Goal: Task Accomplishment & Management: Complete application form

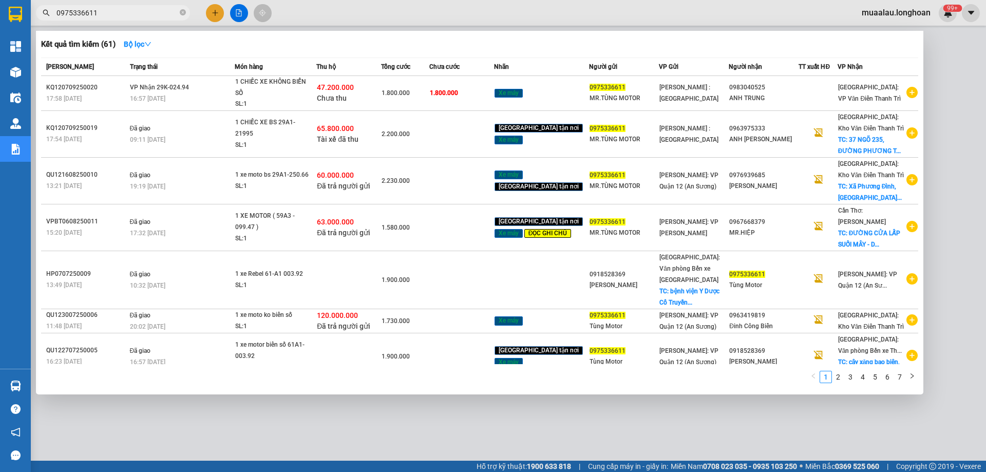
click at [127, 15] on input "0975336611" at bounding box center [117, 12] width 121 height 11
click at [131, 18] on input "0975336611" at bounding box center [117, 12] width 121 height 11
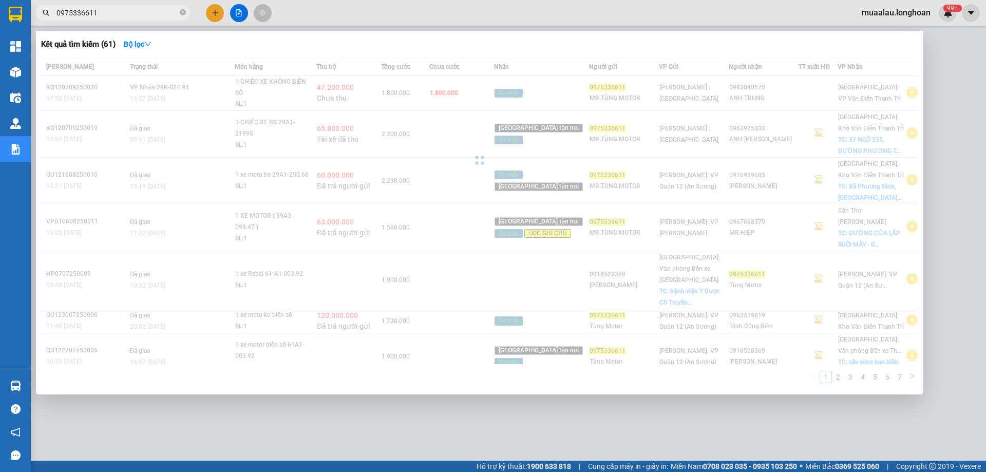
click at [131, 18] on input "0975336611" at bounding box center [117, 12] width 121 height 11
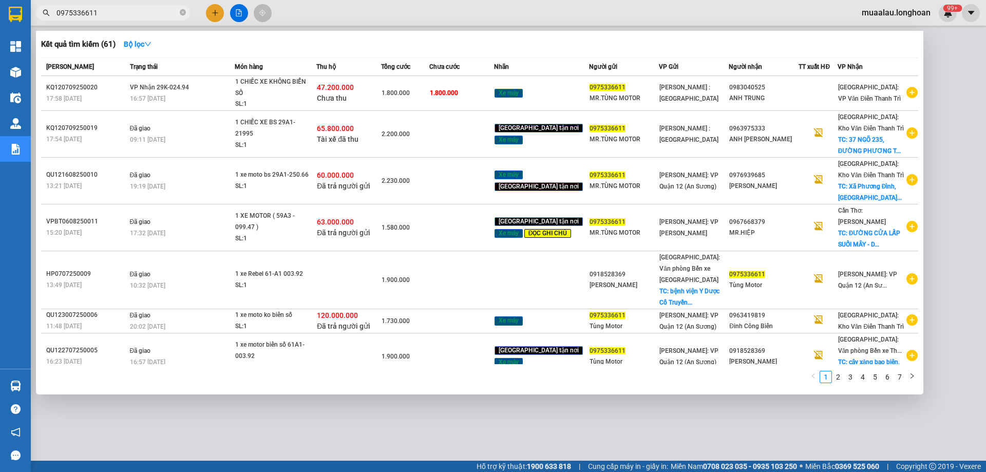
click at [131, 18] on input "0975336611" at bounding box center [117, 12] width 121 height 11
click at [125, 15] on input "0975336611" at bounding box center [117, 12] width 121 height 11
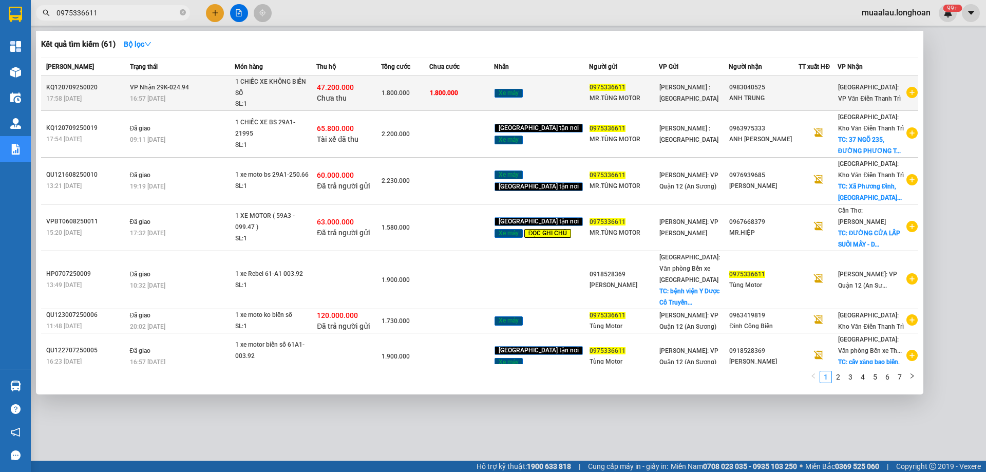
paste input "HNHD1009250038"
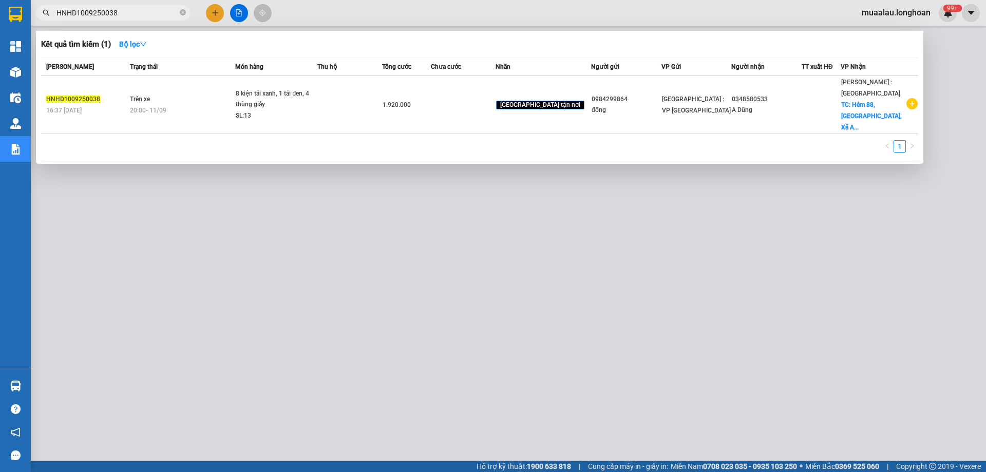
click at [124, 11] on input "HNHD1009250038" at bounding box center [117, 12] width 121 height 11
paste input "9"
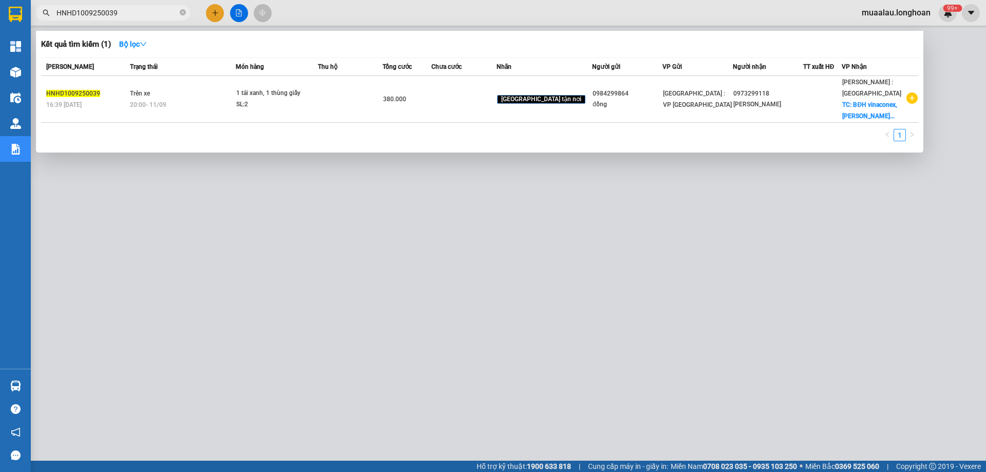
click at [135, 10] on input "HNHD1009250039" at bounding box center [117, 12] width 121 height 11
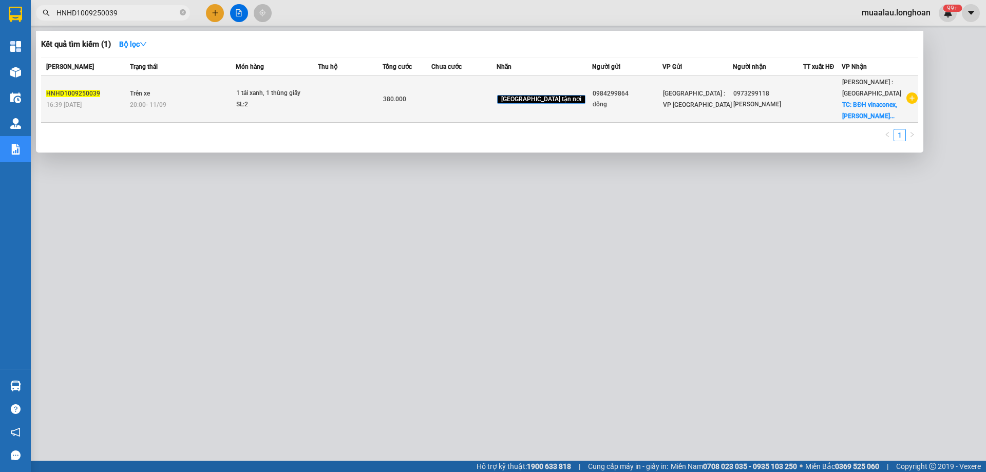
paste input "408250038"
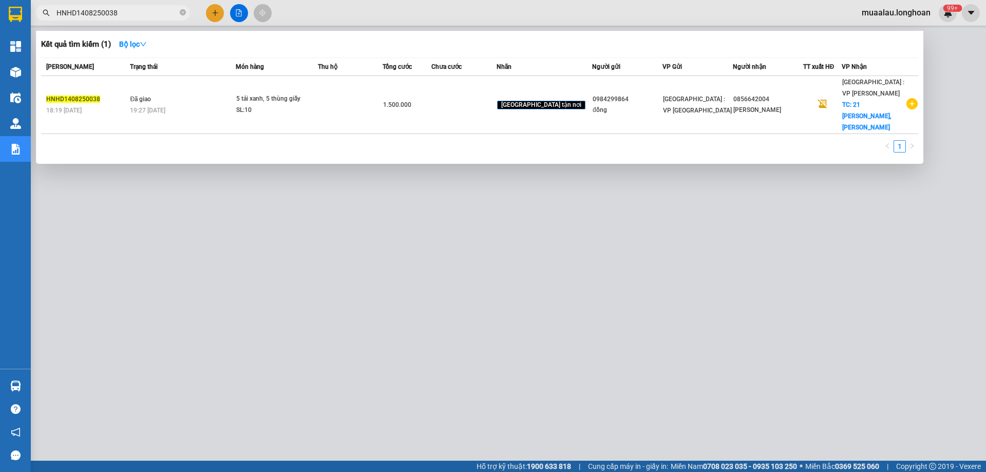
click at [124, 11] on input "HNHD1408250038" at bounding box center [117, 12] width 121 height 11
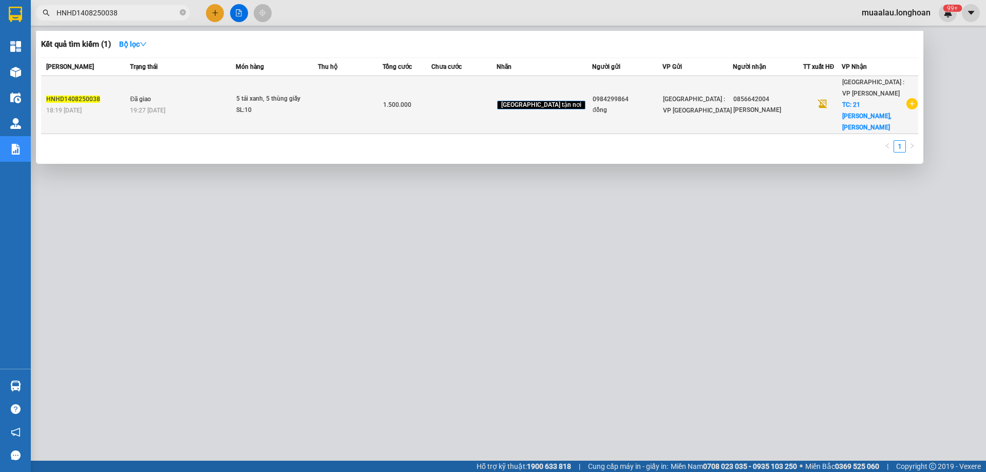
paste input "9"
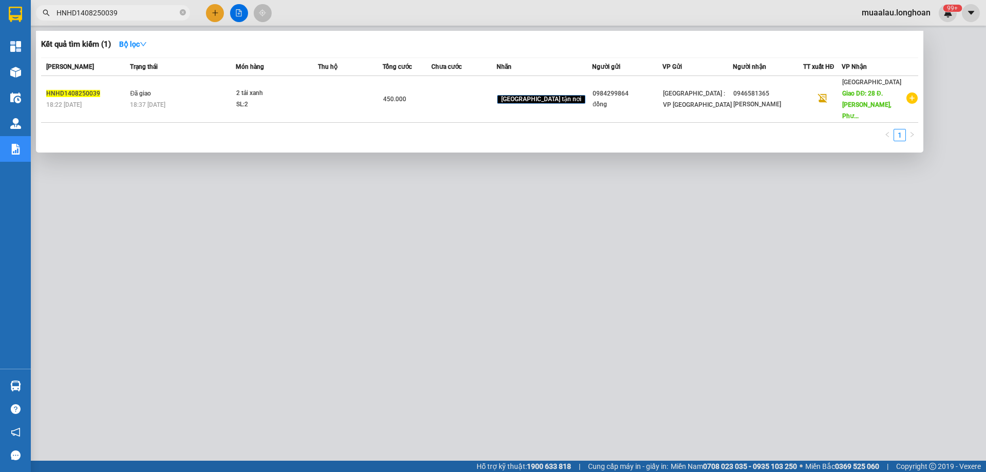
click at [133, 11] on input "HNHD1408250039" at bounding box center [117, 12] width 121 height 11
paste input "KQ12070925001"
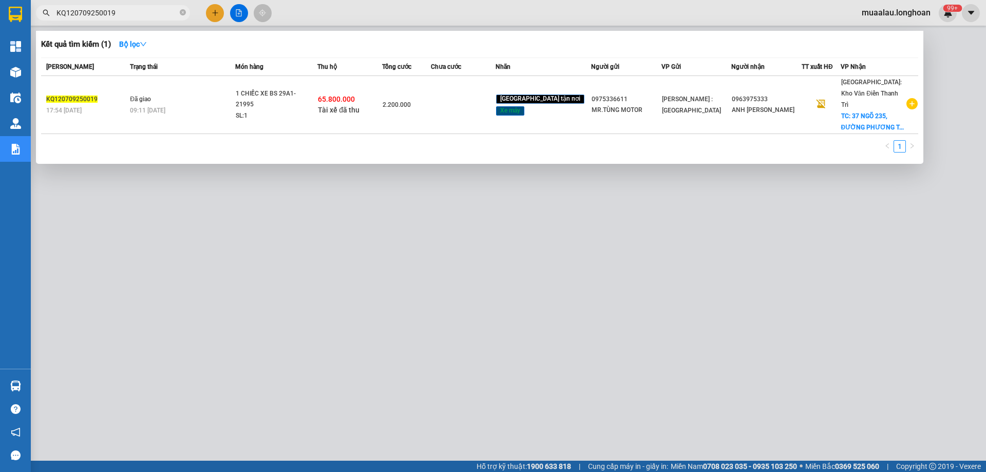
click at [340, 258] on div at bounding box center [493, 236] width 986 height 472
click at [119, 15] on input "KQ120709250019" at bounding box center [117, 12] width 121 height 11
paste input "HNVD2808250063"
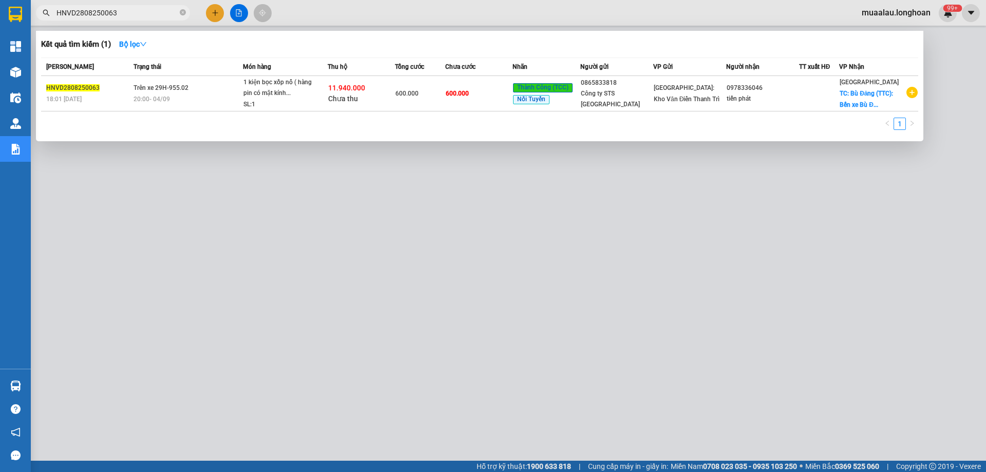
type input "HNVD2808250063"
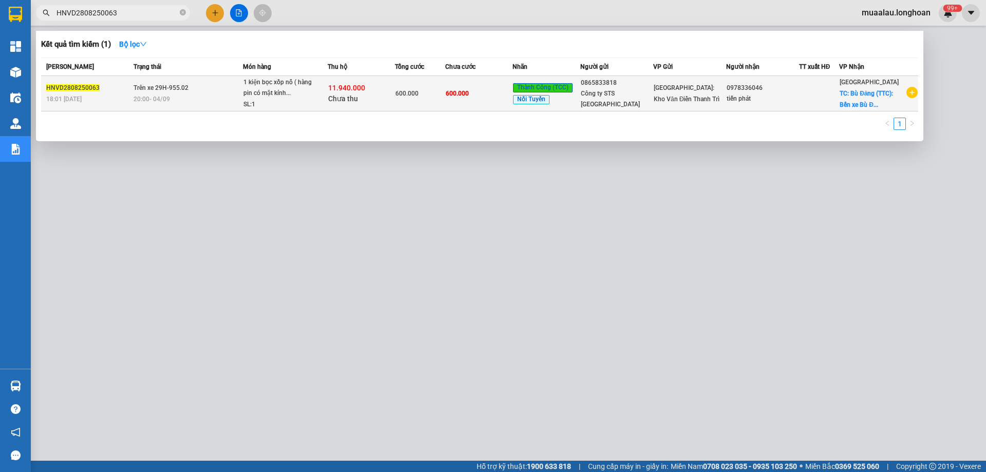
click at [145, 93] on td "Trên xe 29H-955.02 20:00 [DATE]" at bounding box center [187, 93] width 112 height 35
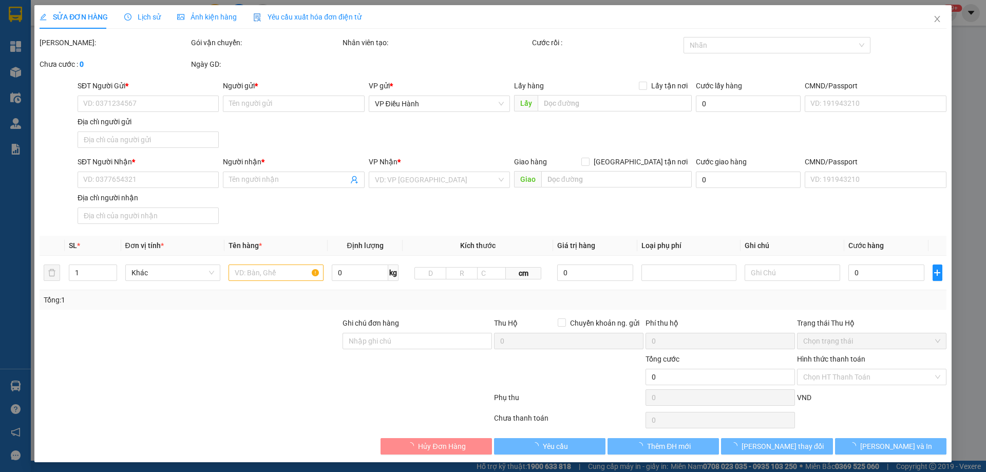
type input "0865833818"
type input "Công ty STS [GEOGRAPHIC_DATA]"
type input "0978336046"
type input "tiến phát"
checkbox input "true"
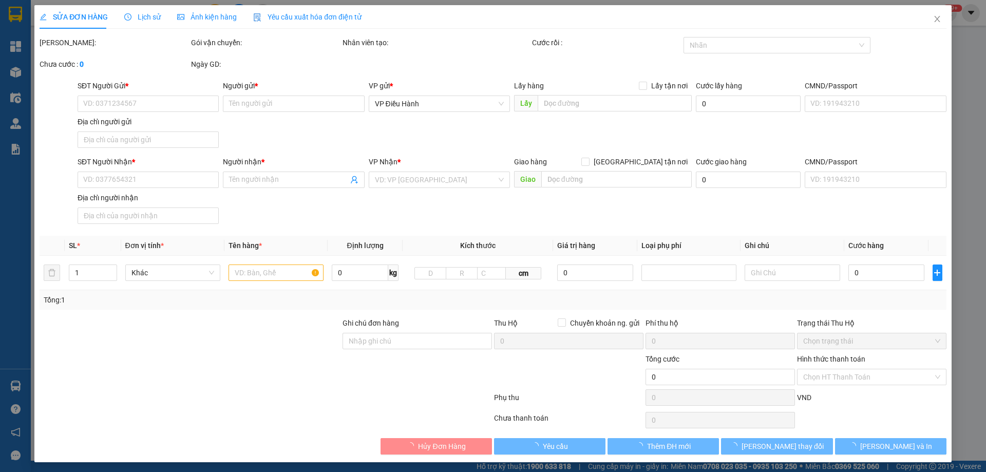
type input "Bù Đăng (TTC): Bến xe [GEOGRAPHIC_DATA], Quốc lộ 14, Xã [GEOGRAPHIC_DATA], [GEO…"
type input "600.000"
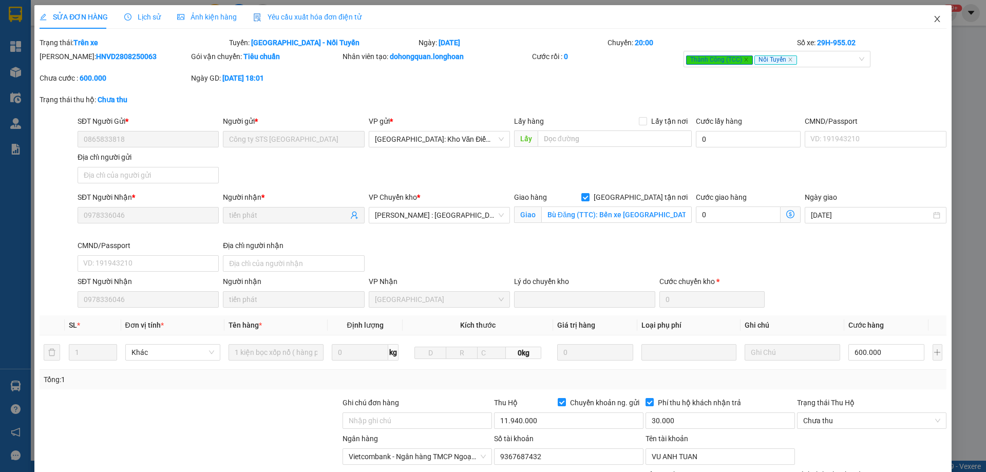
click at [934, 23] on icon "close" at bounding box center [938, 19] width 8 height 8
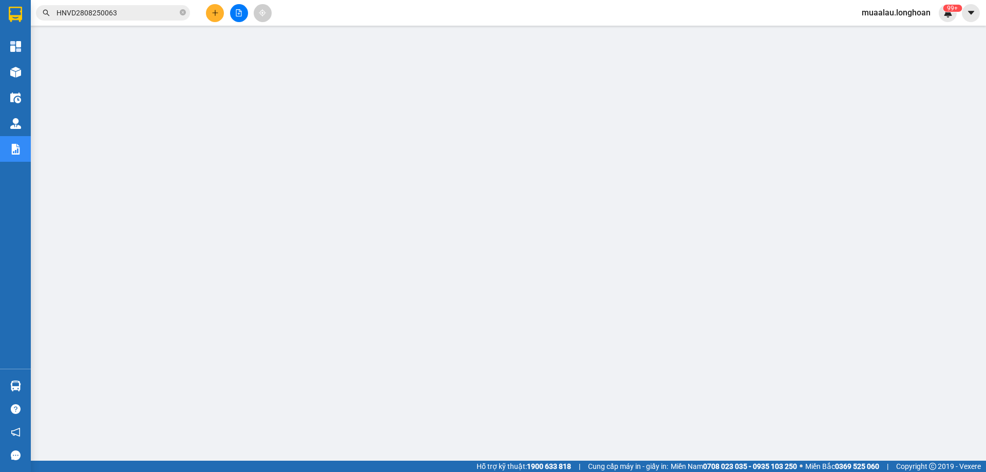
click at [129, 14] on input "HNVD2808250063" at bounding box center [117, 12] width 121 height 11
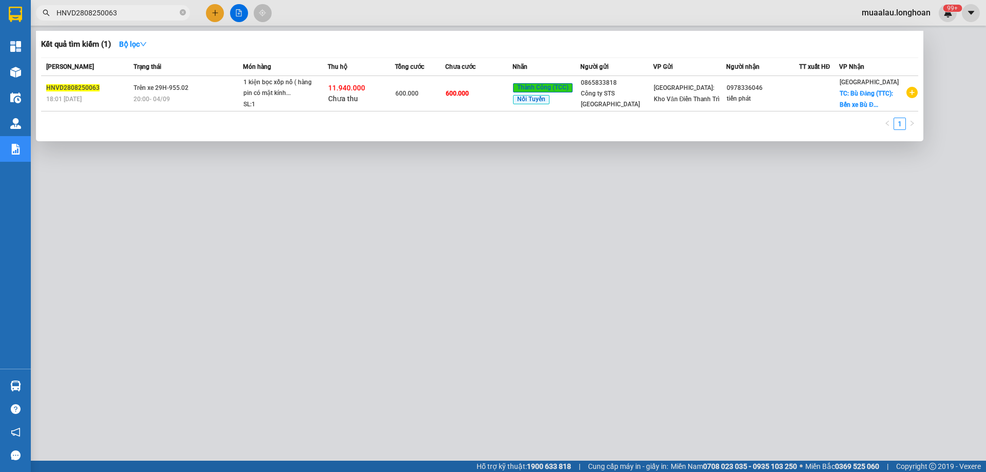
paste input "VPMD0709250021"
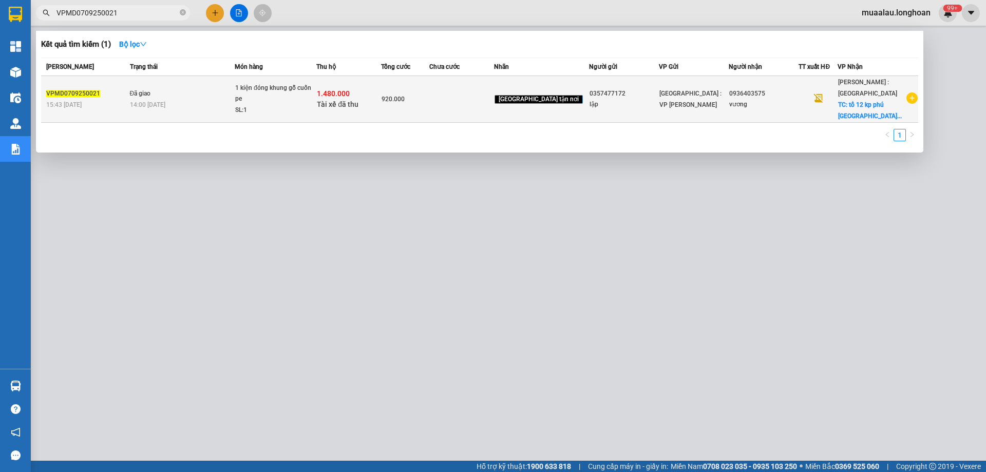
type input "VPMD0709250021"
click at [145, 89] on span "Đã giao" at bounding box center [140, 93] width 21 height 8
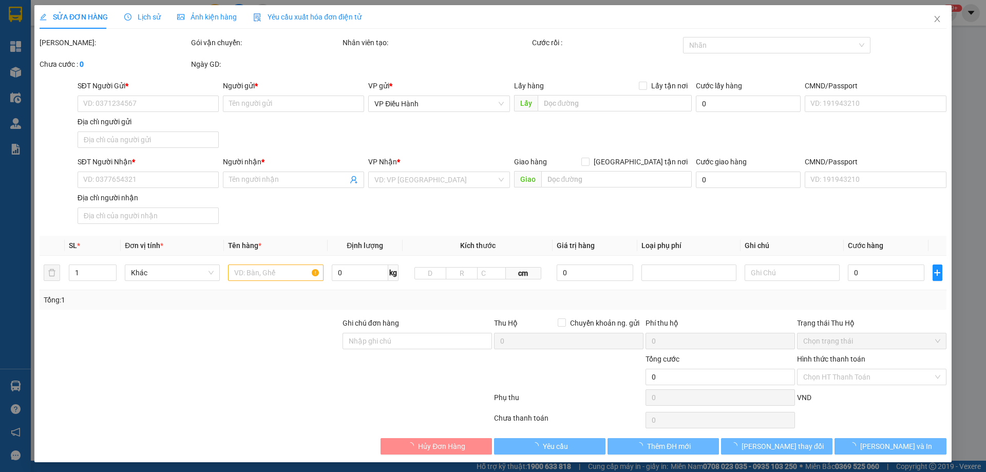
type input "0357477172"
type input "lập"
type input "0936403575"
type input "vương"
checkbox input "true"
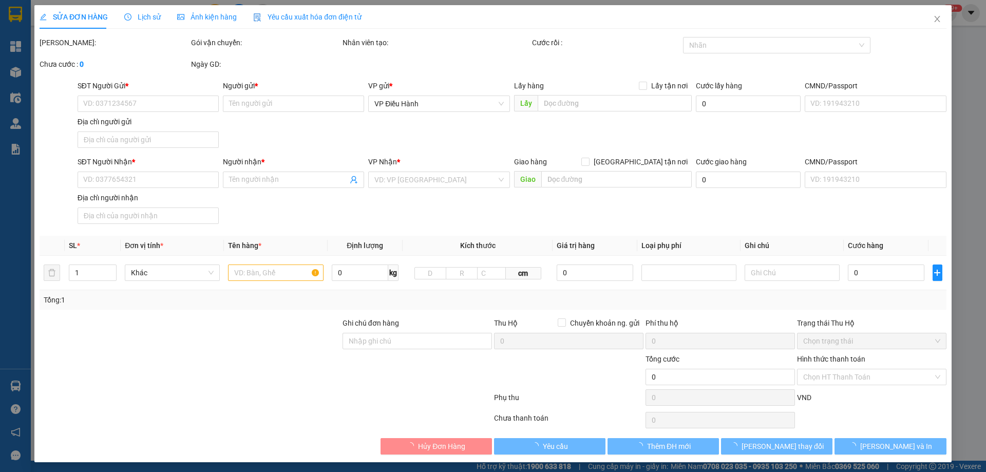
type input "tổ 12 kp phú [GEOGRAPHIC_DATA] xuân [GEOGRAPHIC_DATA] brvt"
type input "hàng ko đồng kiểm giao nguyên kiện hư vỡ k đền"
checkbox input "true"
type input "1.480.000"
type input "20.000"
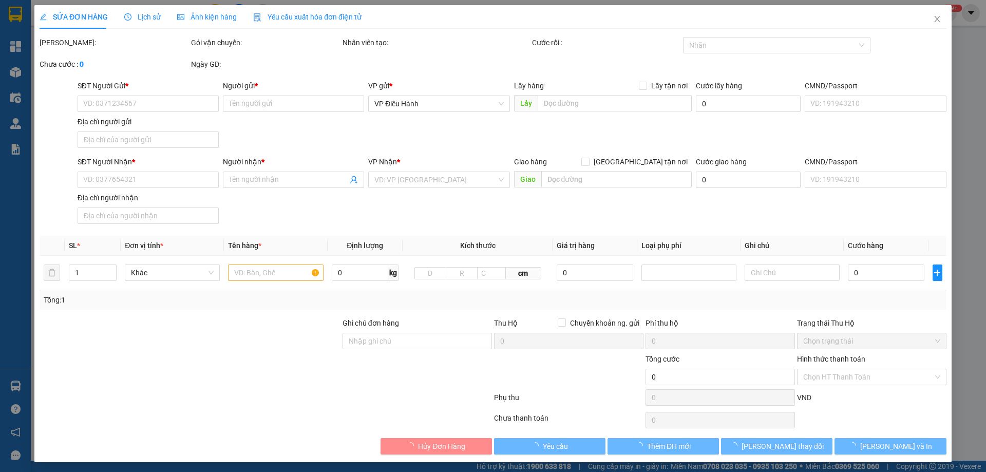
type input "920.000"
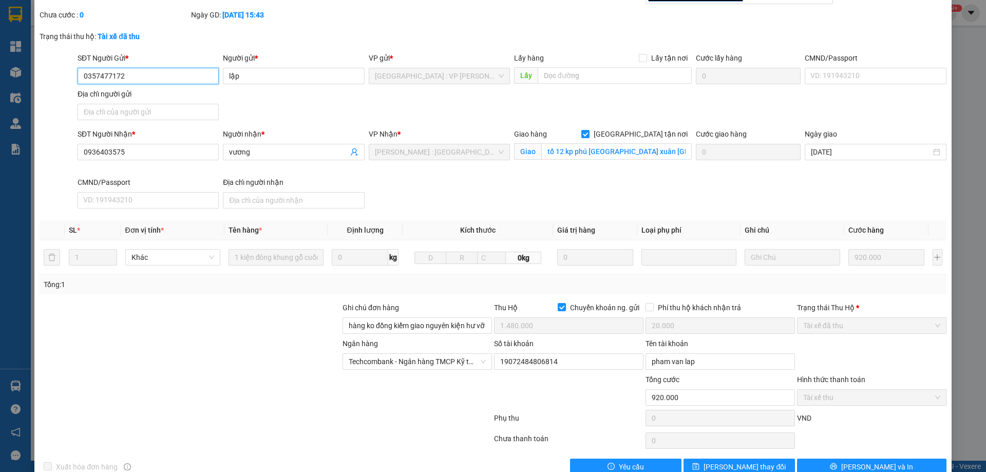
scroll to position [72, 0]
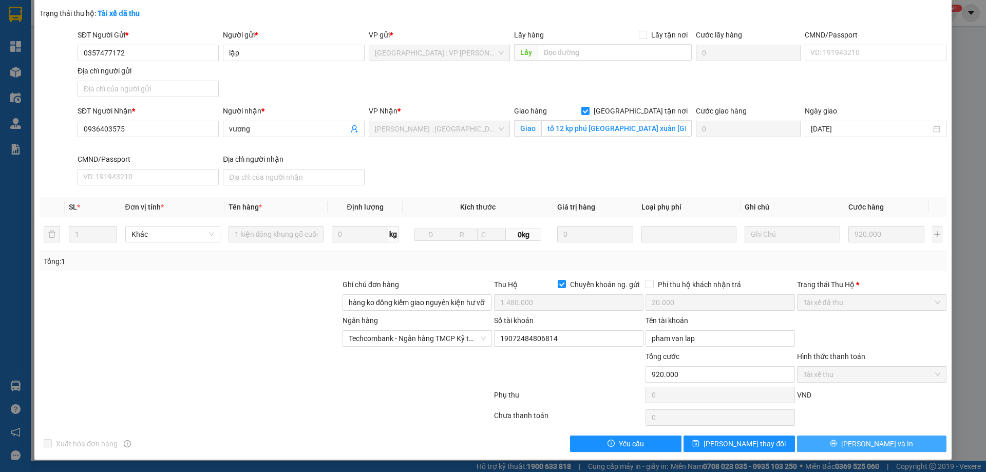
click at [860, 444] on span "[PERSON_NAME] và In" at bounding box center [878, 443] width 72 height 11
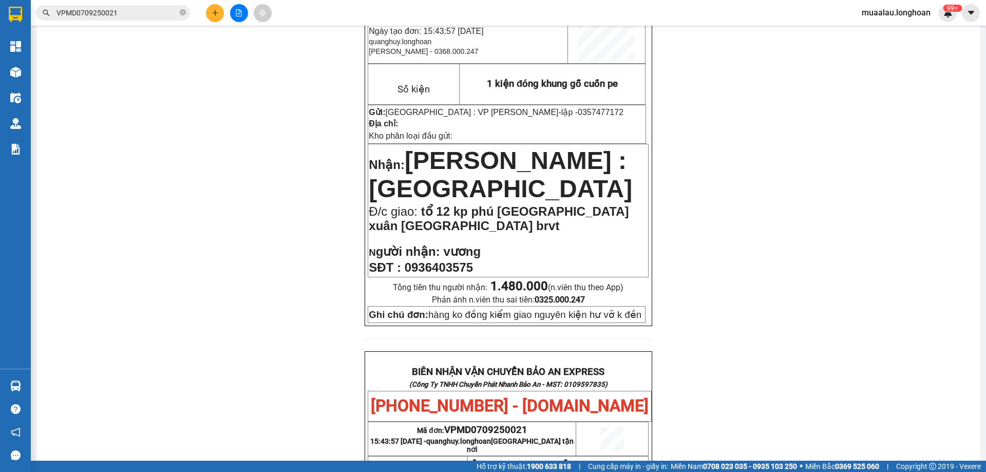
scroll to position [51, 0]
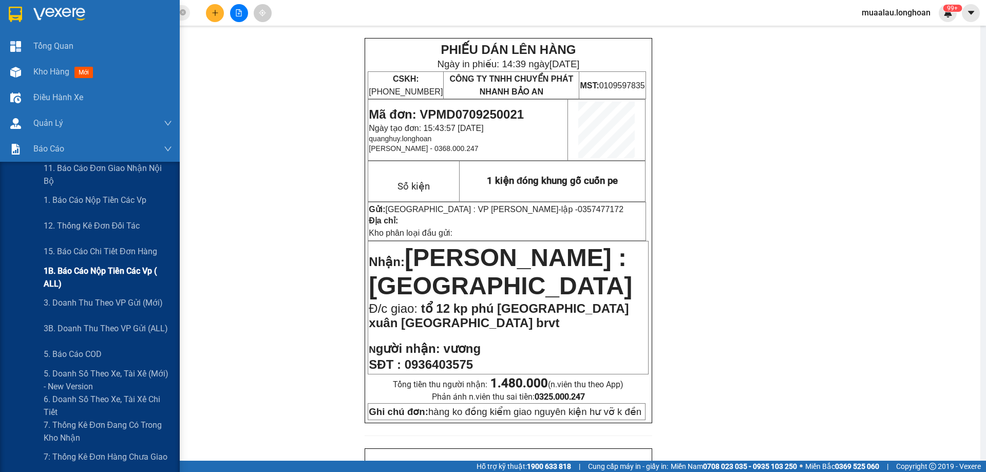
click at [114, 273] on span "1B. Báo cáo nộp tiền các vp ( ALL)" at bounding box center [108, 278] width 128 height 26
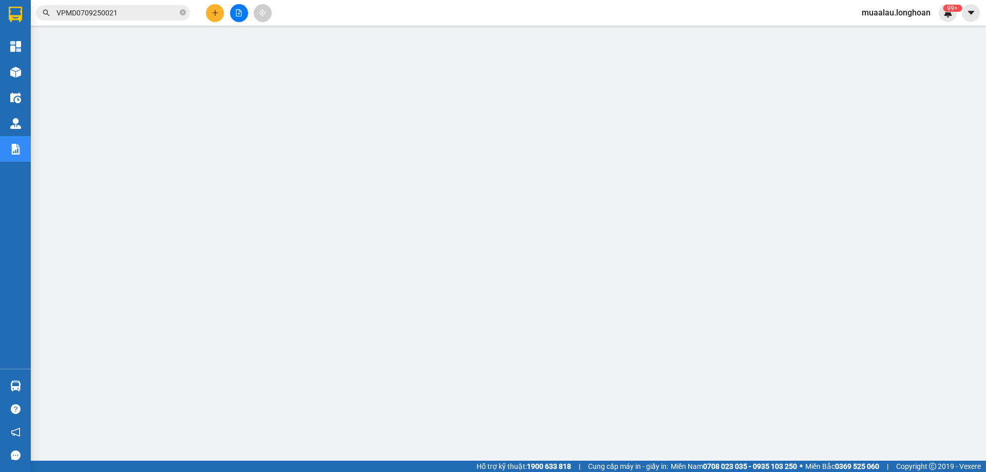
click at [134, 14] on input "VPMD0709250021" at bounding box center [117, 12] width 121 height 11
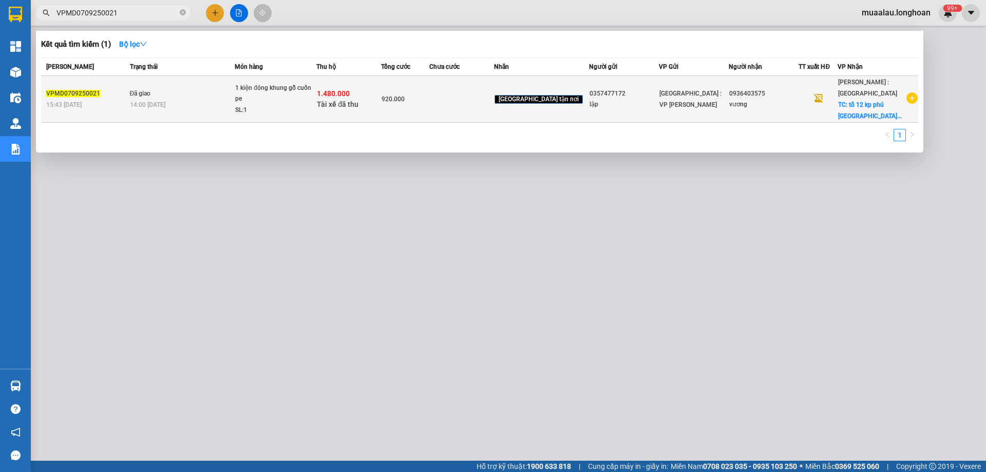
click at [214, 97] on td "Đã giao 14:00 [DATE]" at bounding box center [180, 99] width 107 height 47
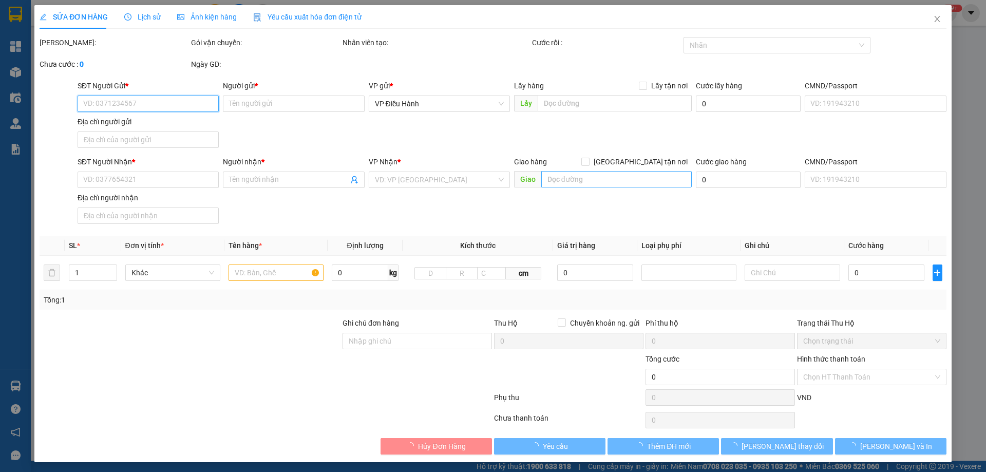
type input "0357477172"
type input "lập"
type input "0936403575"
type input "vương"
checkbox input "true"
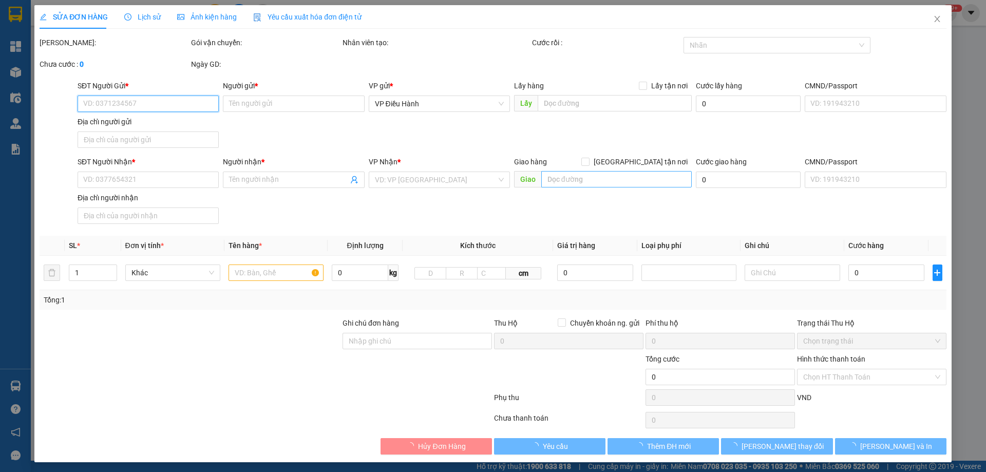
type input "tổ 12 kp phú [GEOGRAPHIC_DATA] xuân [GEOGRAPHIC_DATA] brvt"
type input "hàng ko đồng kiểm giao nguyên kiện hư vỡ k đền"
checkbox input "true"
type input "1.480.000"
type input "20.000"
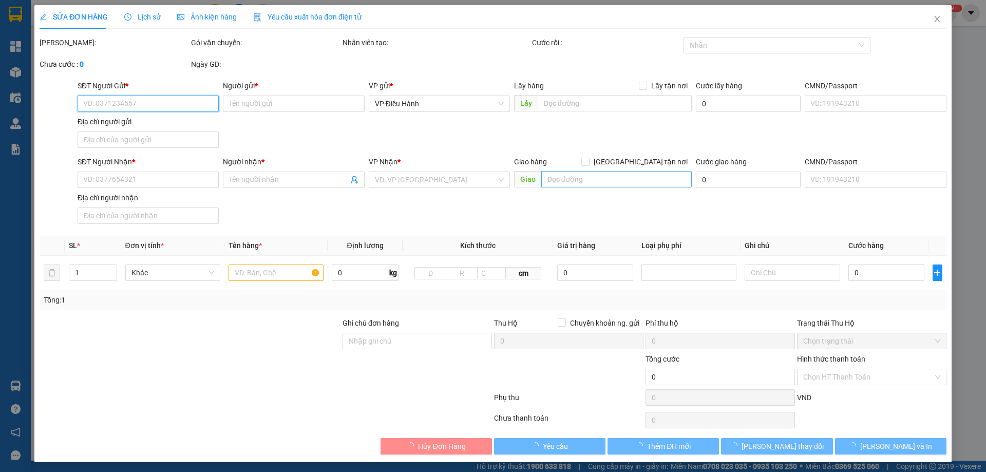
type input "920.000"
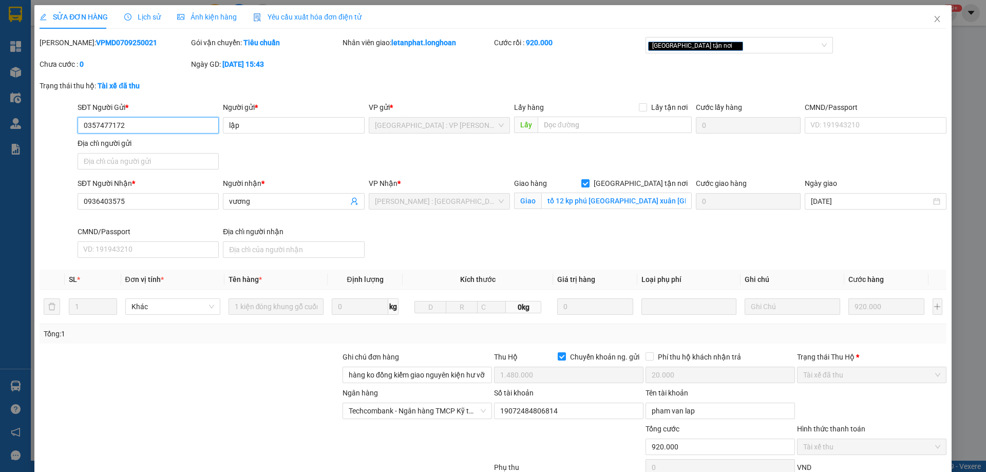
click at [146, 127] on input "0357477172" at bounding box center [148, 125] width 141 height 16
click at [934, 21] on icon "close" at bounding box center [938, 19] width 8 height 8
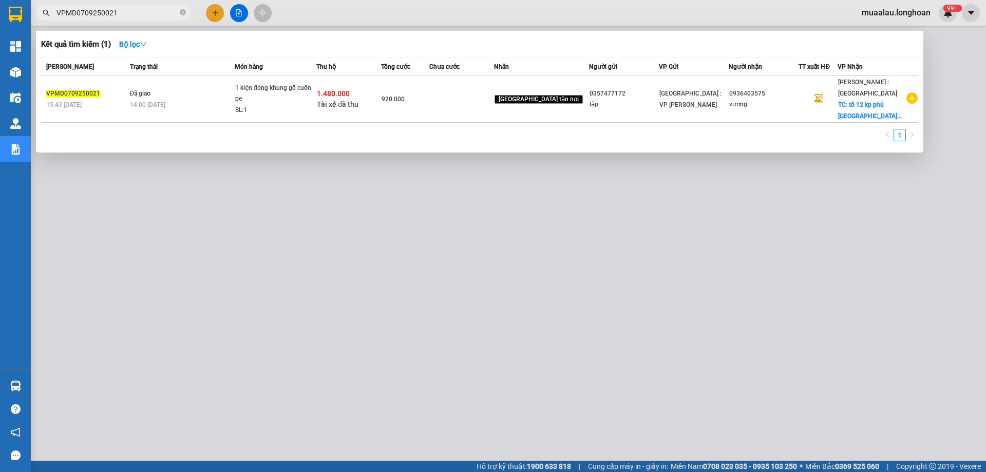
click at [130, 13] on input "VPMD0709250021" at bounding box center [117, 12] width 121 height 11
paste input "0357477172"
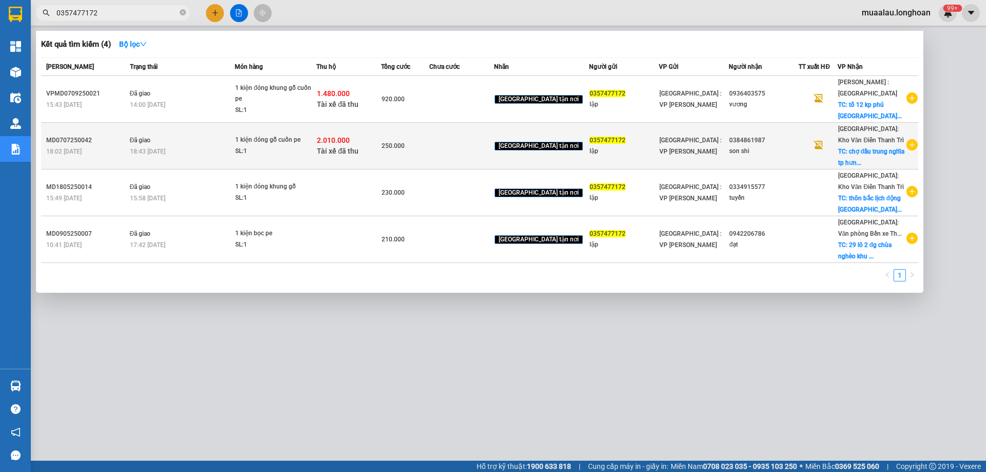
type input "0357477172"
click at [106, 142] on div "MD0707250042" at bounding box center [86, 140] width 81 height 11
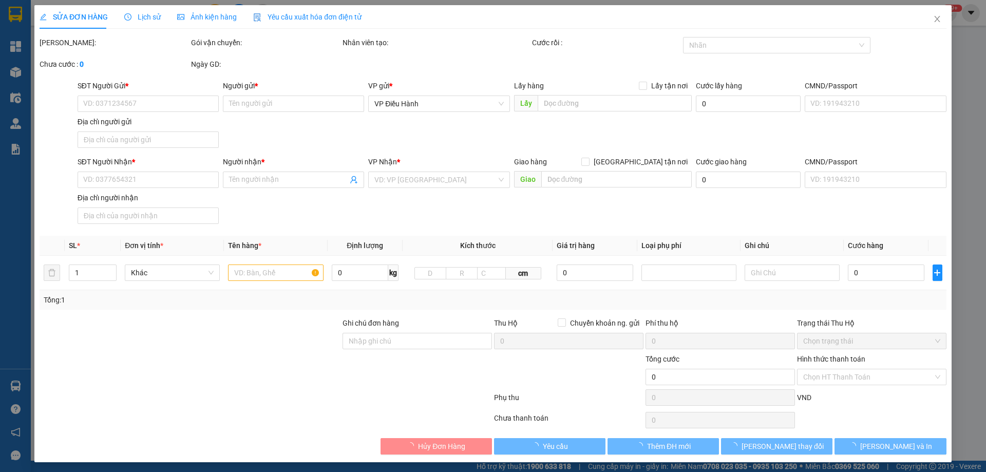
type input "0357477172"
type input "lập"
type input "0384861987"
type input "son shi"
checkbox input "true"
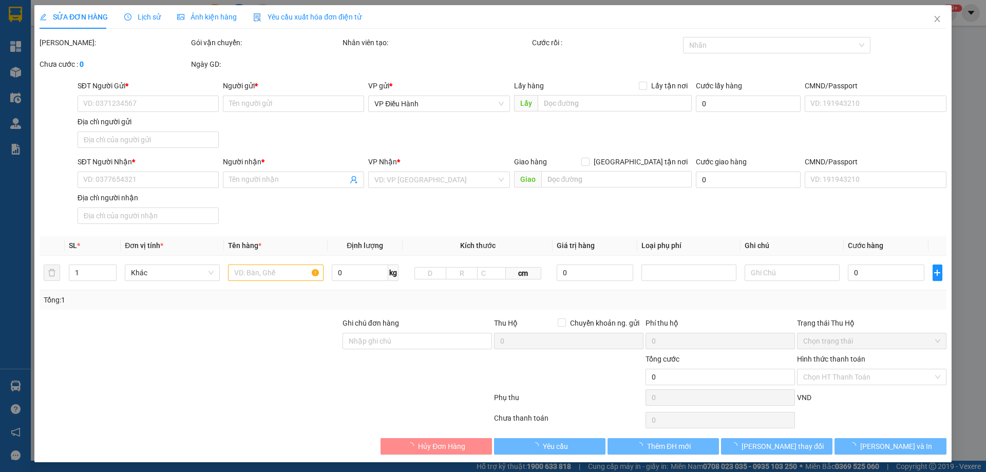
type input "chợ đầu trung nghĩa [GEOGRAPHIC_DATA]"
checkbox input "true"
type input "2.010.000"
type input "20.000"
type input "250.000"
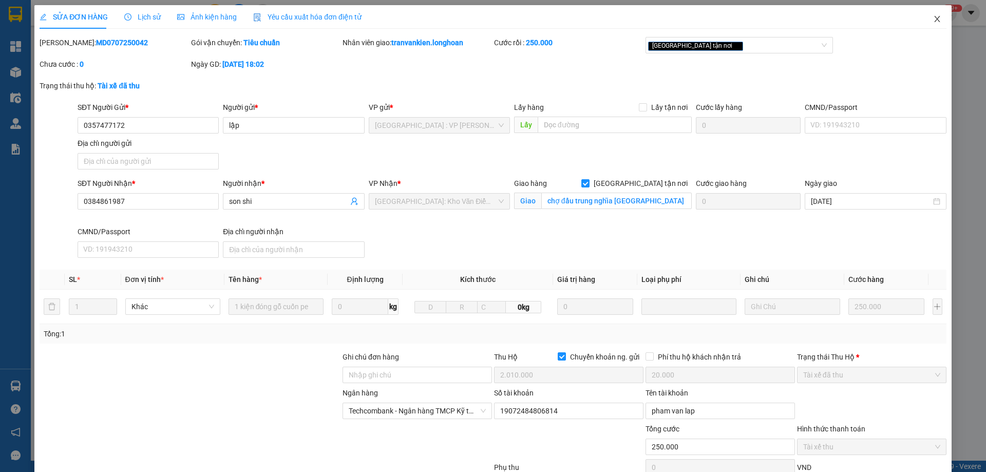
click at [934, 20] on icon "close" at bounding box center [938, 19] width 8 height 8
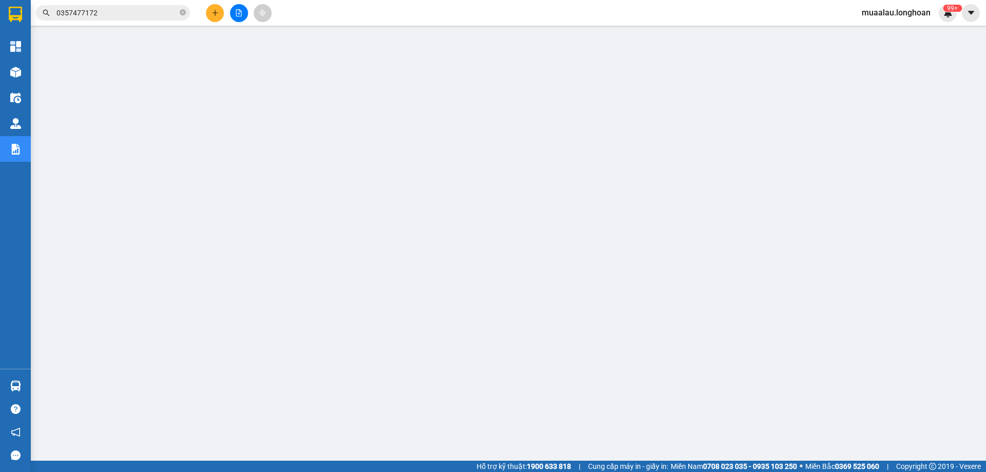
click at [121, 15] on input "0357477172" at bounding box center [117, 12] width 121 height 11
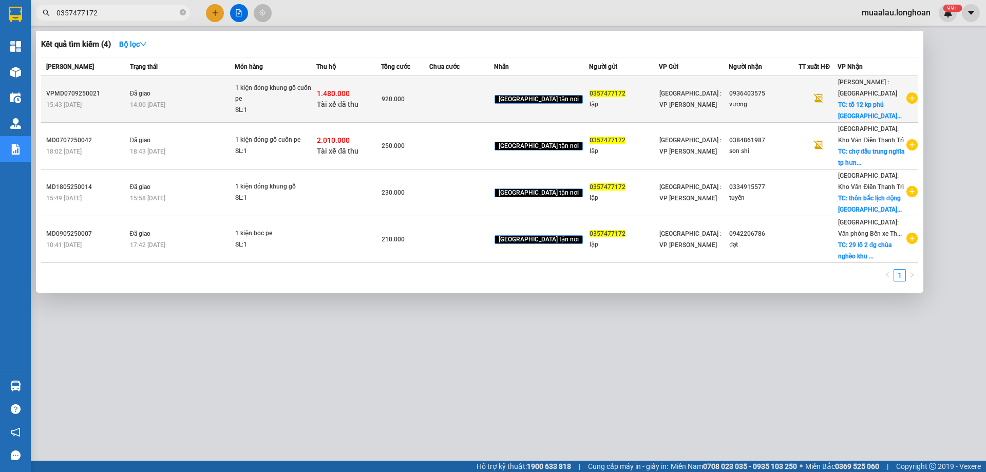
click at [96, 95] on div "VPMD0709250021" at bounding box center [86, 93] width 81 height 11
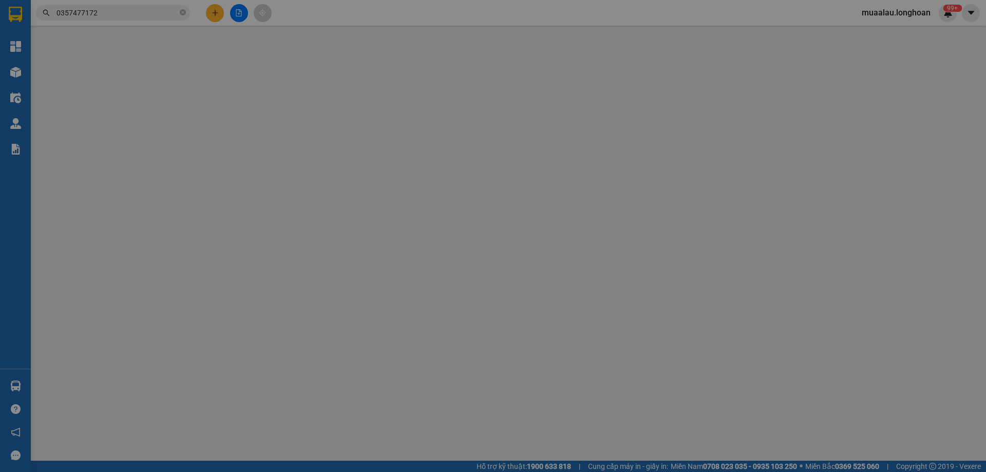
type input "0357477172"
type input "lập"
type input "0936403575"
type input "vương"
checkbox input "true"
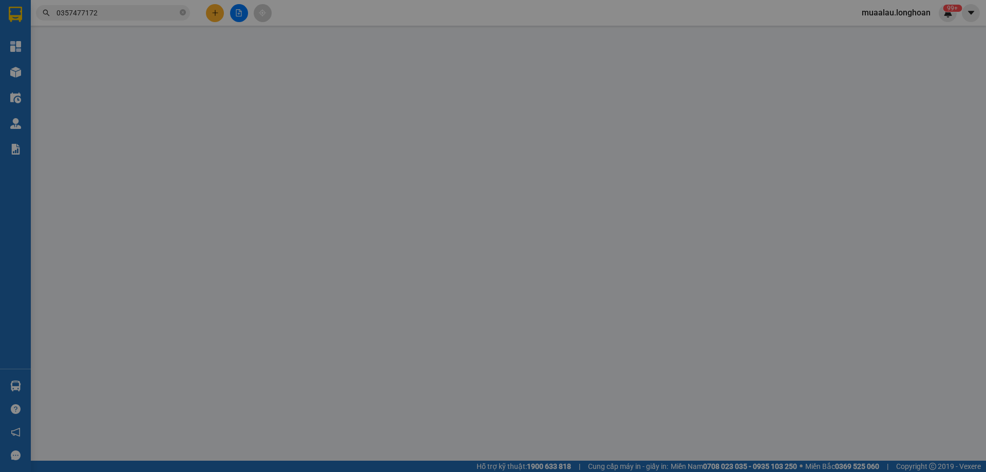
type input "tổ 12 kp phú [GEOGRAPHIC_DATA] xuân [GEOGRAPHIC_DATA] brvt"
type input "hàng ko đồng kiểm giao nguyên kiện hư vỡ k đền"
checkbox input "true"
type input "1.480.000"
type input "20.000"
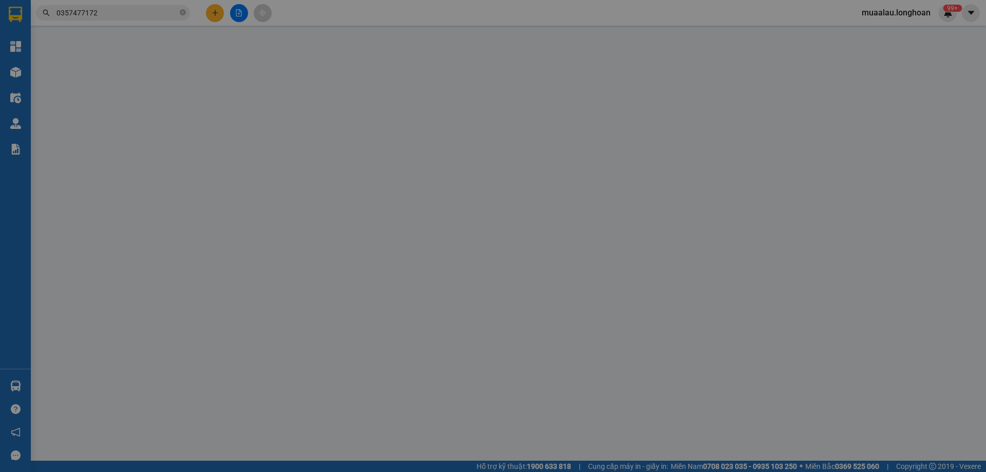
type input "920.000"
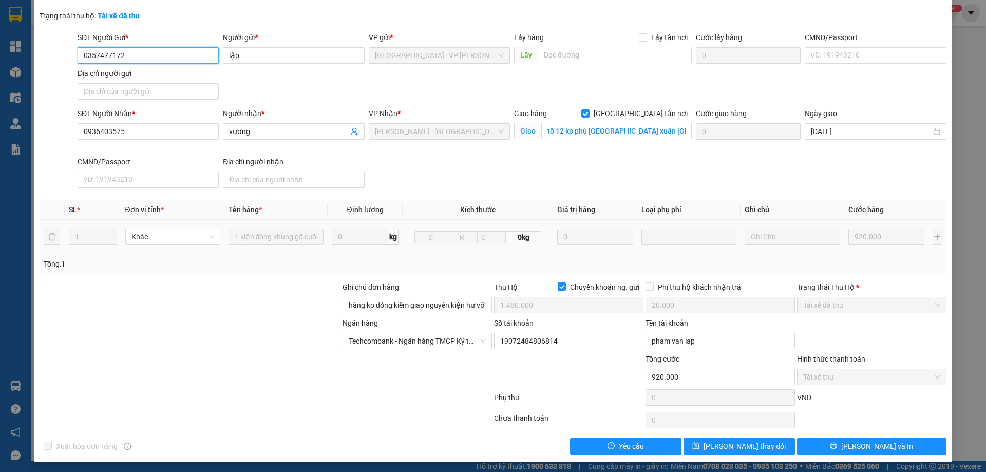
scroll to position [72, 0]
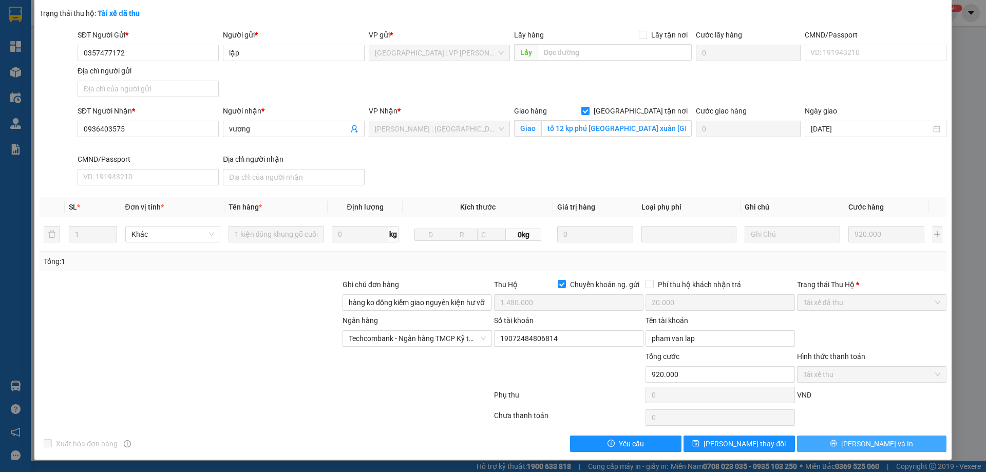
click at [866, 442] on span "[PERSON_NAME] và In" at bounding box center [878, 443] width 72 height 11
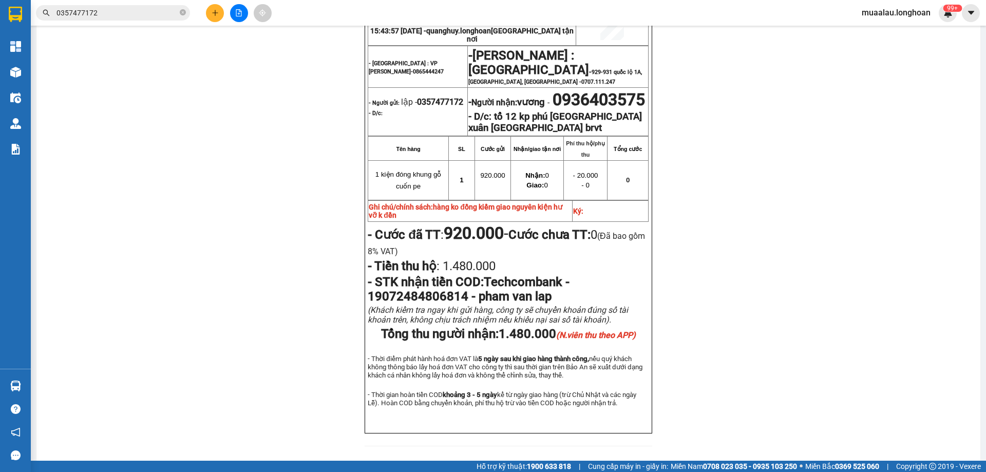
scroll to position [565, 0]
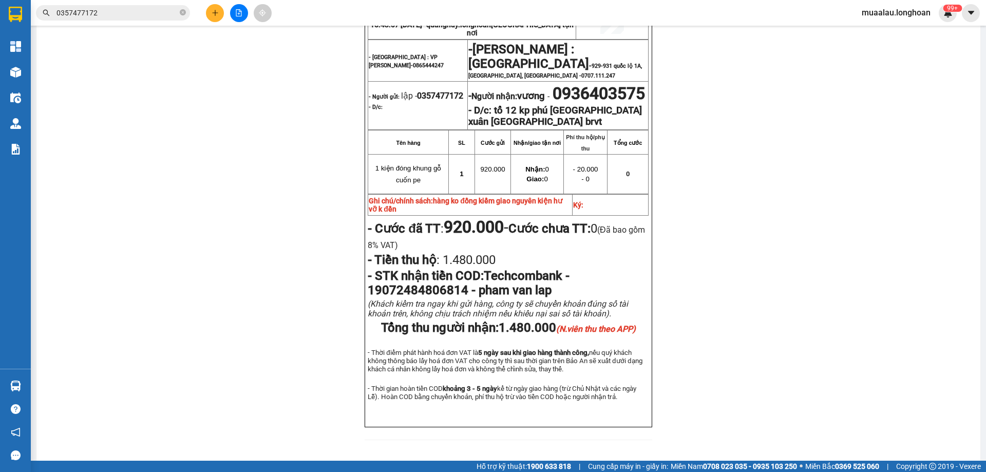
click at [457, 297] on span "Techcombank - 19072484806814 - pham van lap" at bounding box center [469, 283] width 202 height 29
click at [462, 297] on span "Techcombank - 19072484806814 - pham van lap" at bounding box center [469, 283] width 202 height 29
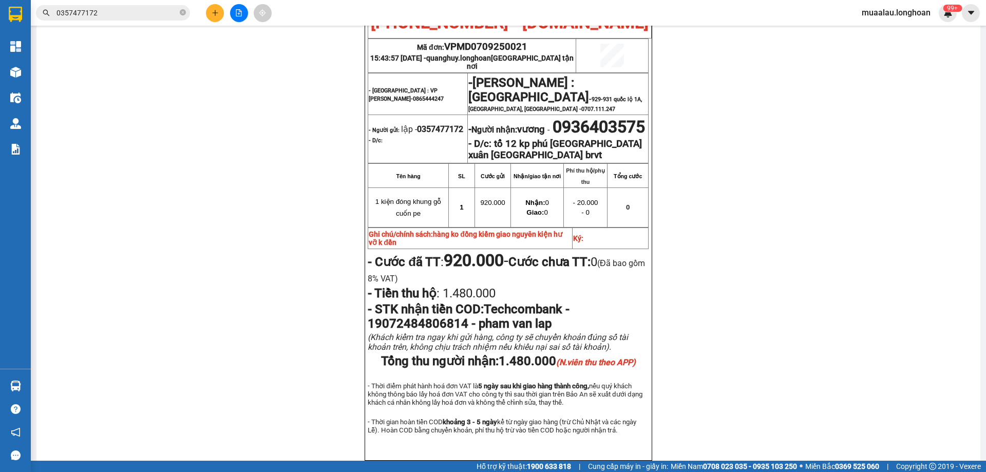
scroll to position [514, 0]
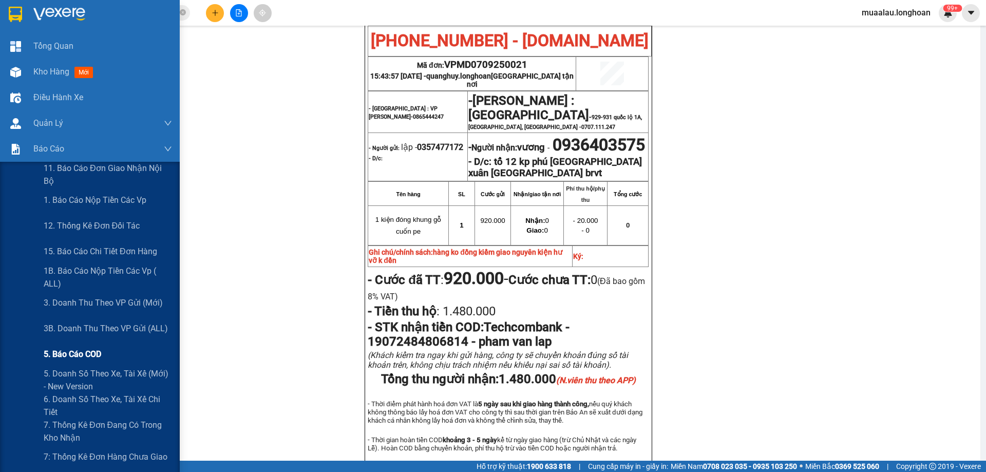
click at [73, 354] on span "5. Báo cáo COD" at bounding box center [73, 354] width 58 height 13
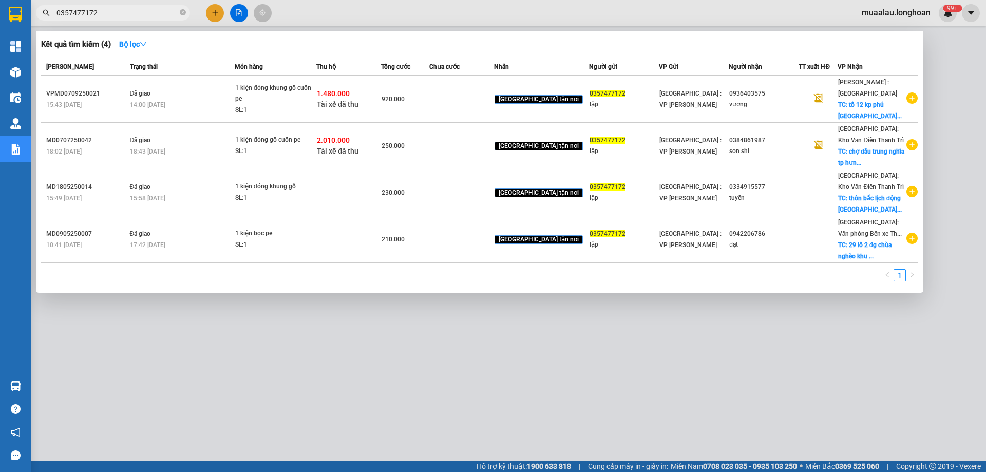
click at [110, 14] on input "0357477172" at bounding box center [117, 12] width 121 height 11
paste input "HNVD2708250018"
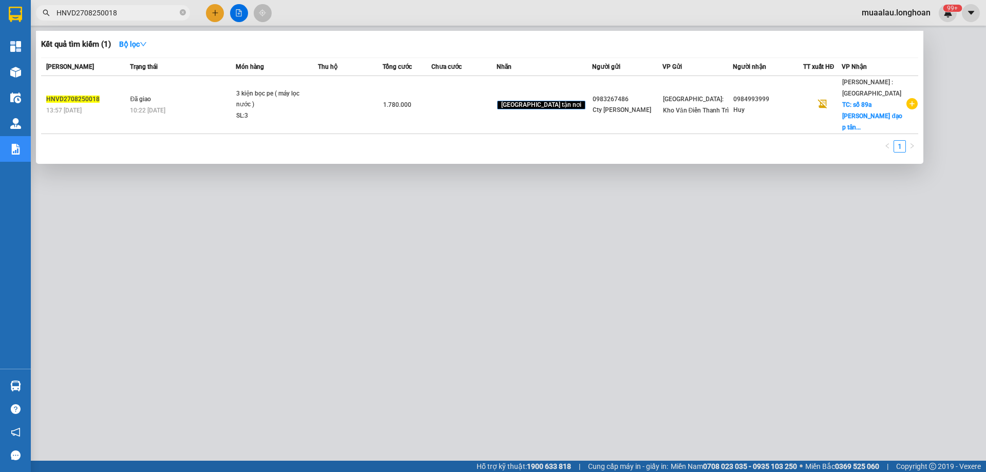
type input "HNVD2708250018"
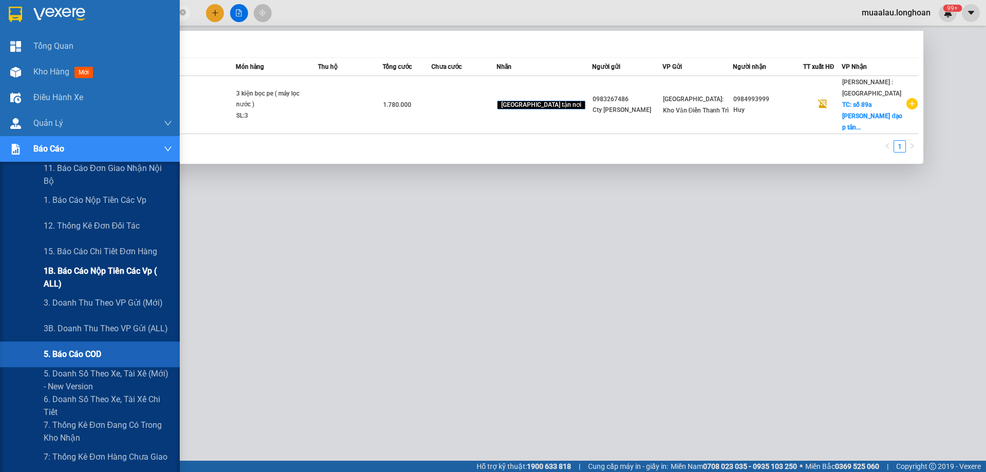
click at [105, 274] on span "1B. Báo cáo nộp tiền các vp ( ALL)" at bounding box center [108, 278] width 128 height 26
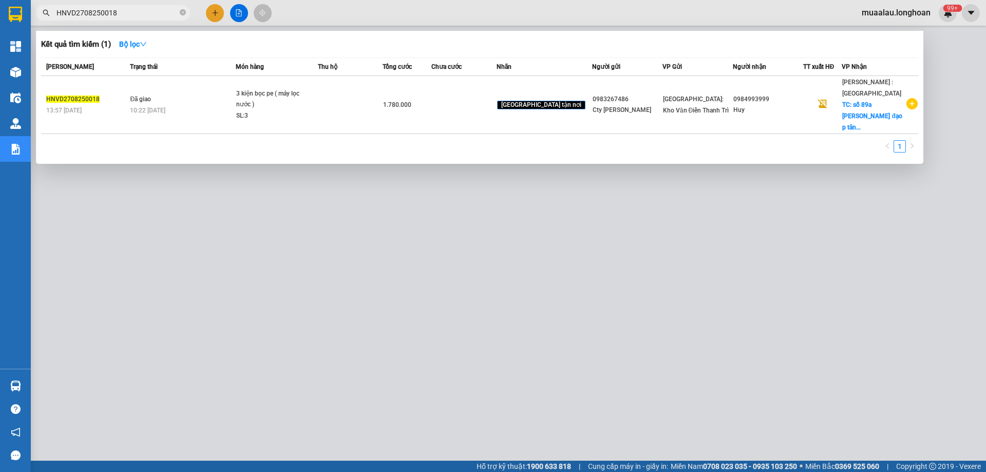
click at [250, 229] on div at bounding box center [493, 236] width 986 height 472
